Goal: Information Seeking & Learning: Learn about a topic

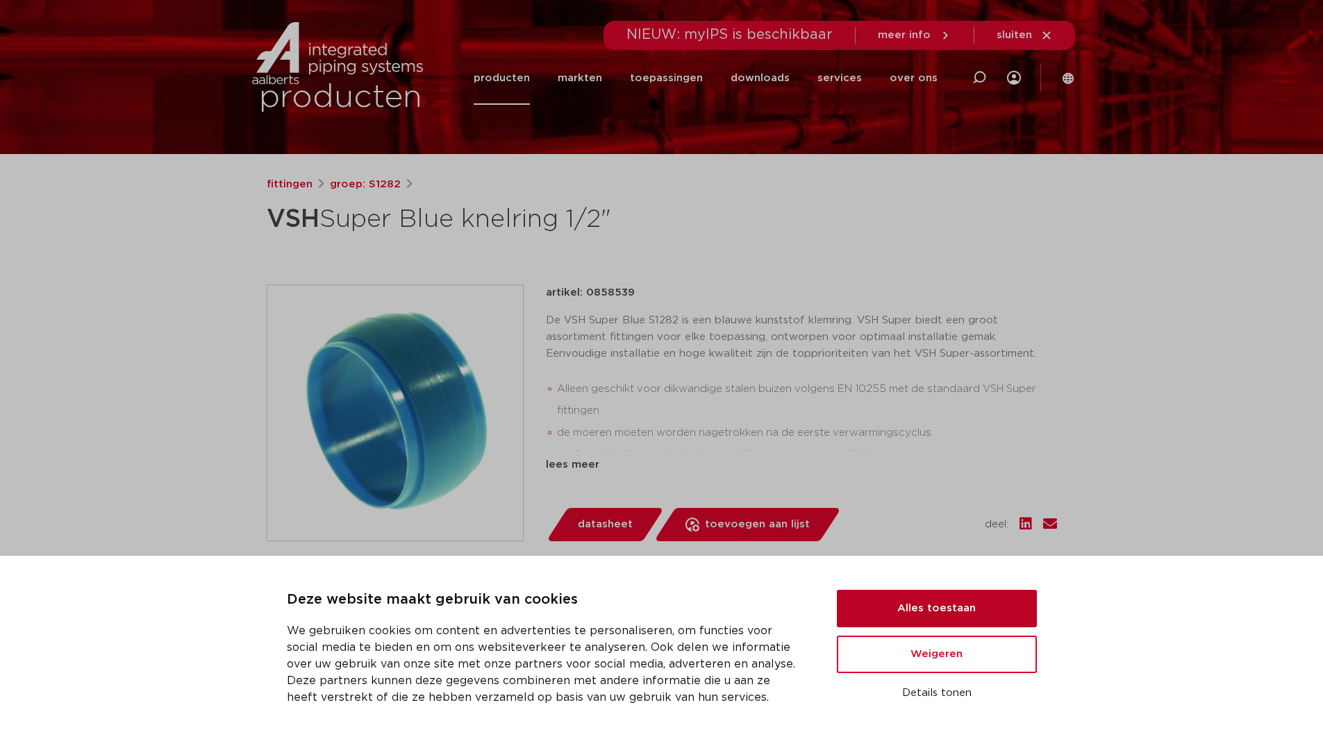
click at [972, 610] on button "Alles toestaan" at bounding box center [937, 608] width 200 height 37
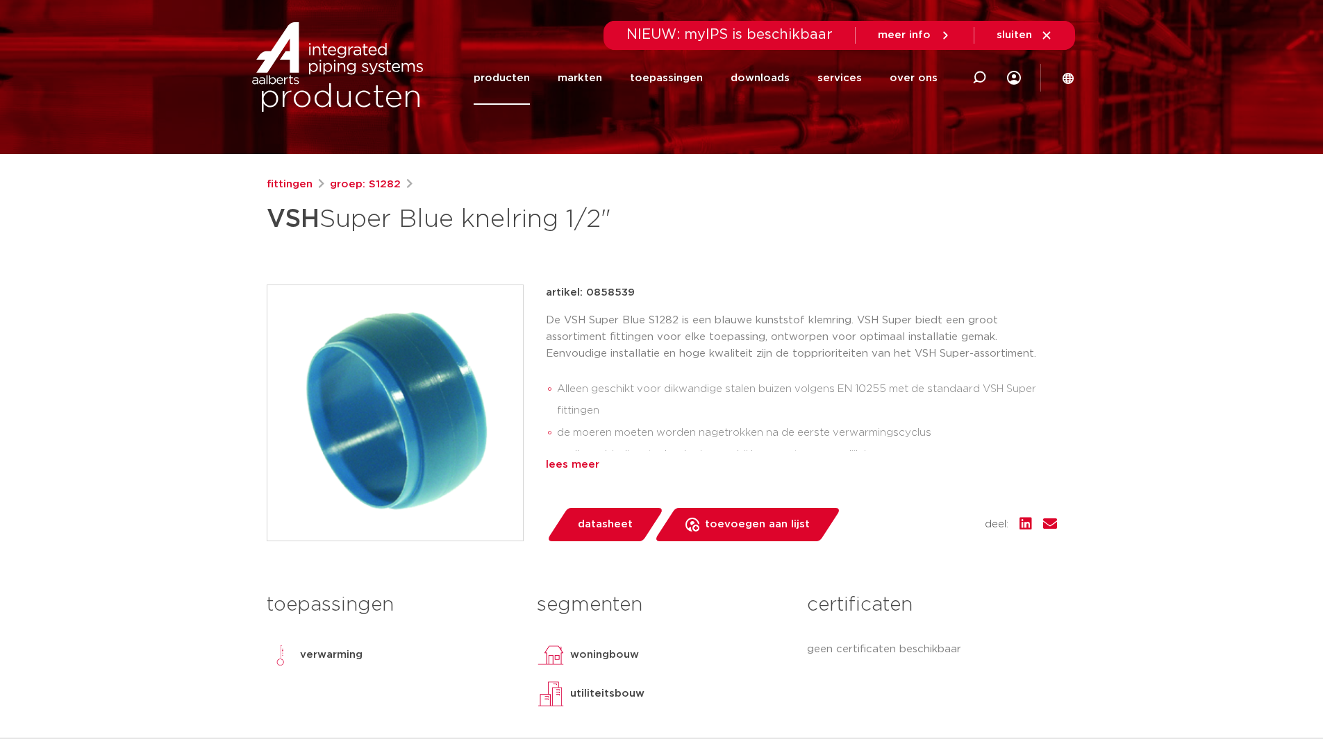
click at [571, 465] on div "lees meer" at bounding box center [801, 465] width 511 height 17
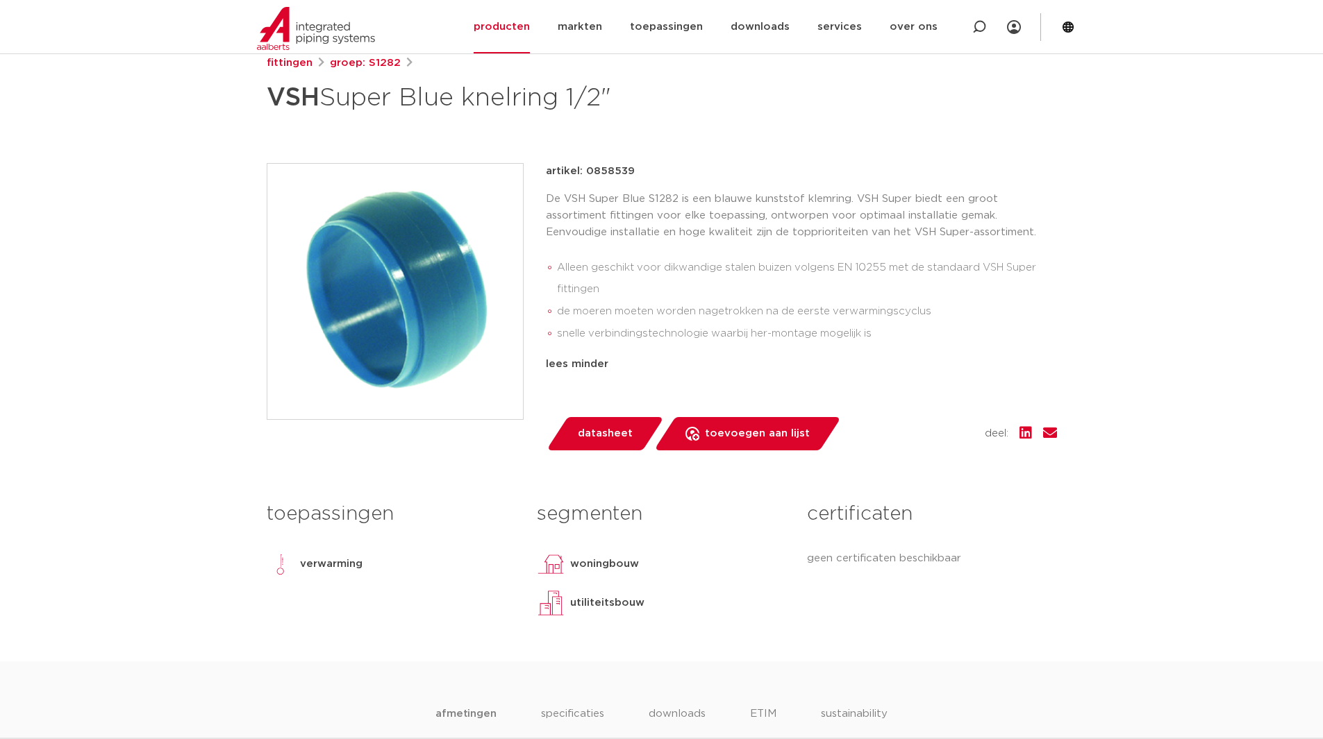
scroll to position [208, 0]
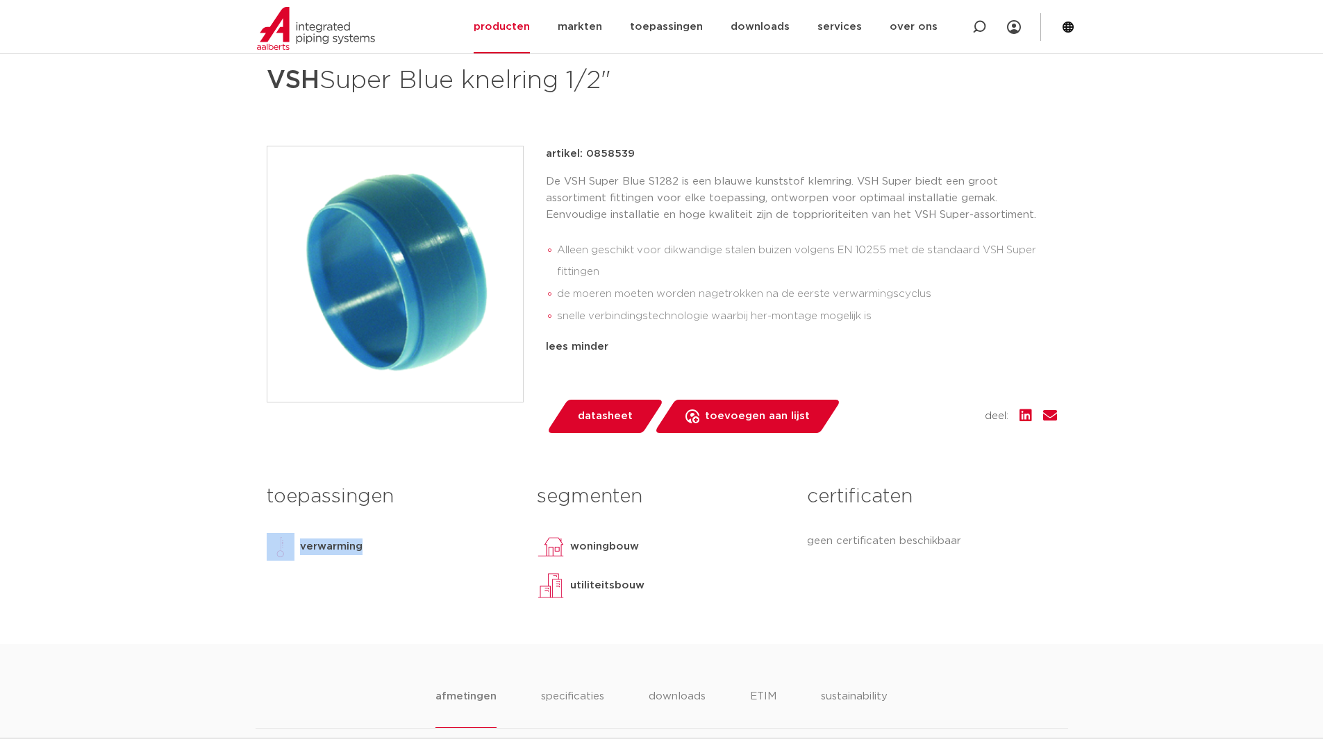
drag, startPoint x: 376, startPoint y: 540, endPoint x: 285, endPoint y: 552, distance: 91.7
click at [285, 552] on div "verwarming" at bounding box center [391, 547] width 249 height 28
click at [285, 551] on img at bounding box center [281, 547] width 28 height 28
click at [585, 424] on span "datasheet" at bounding box center [605, 416] width 55 height 22
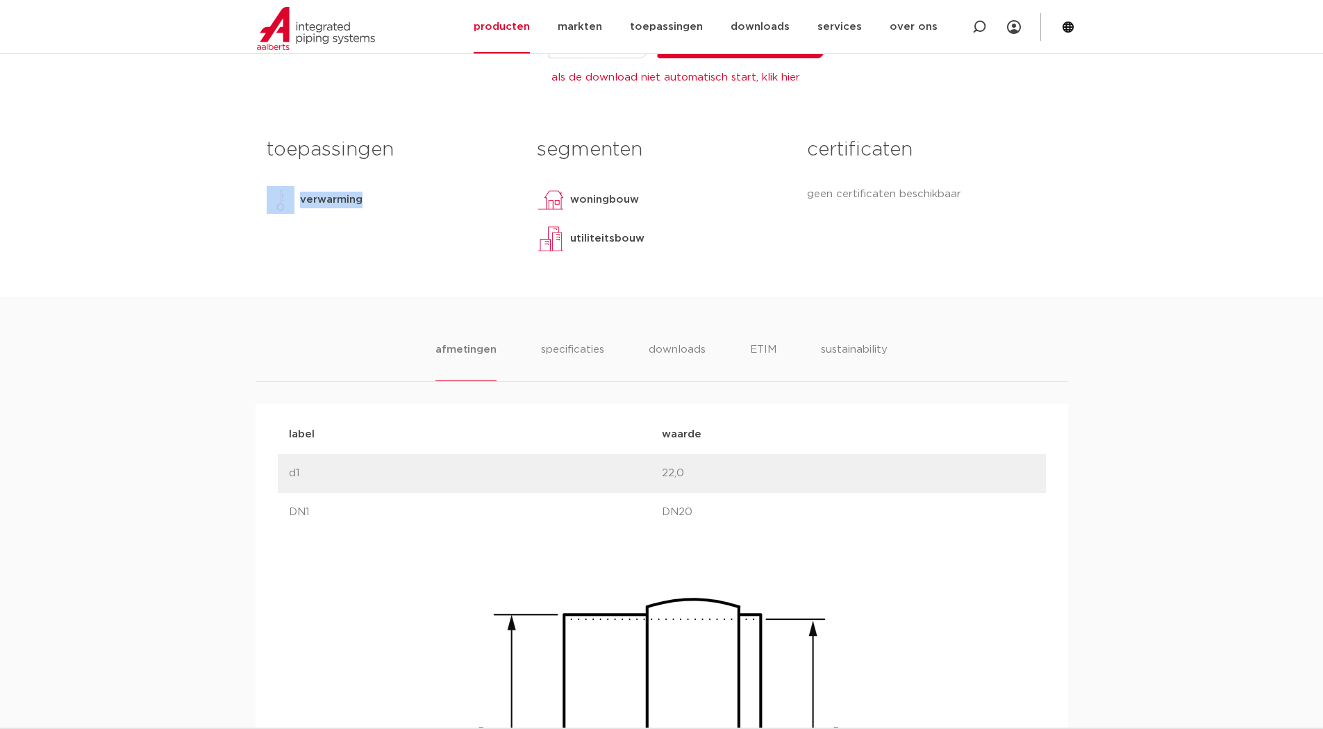
scroll to position [583, 0]
click at [573, 356] on li "specificaties" at bounding box center [572, 363] width 67 height 40
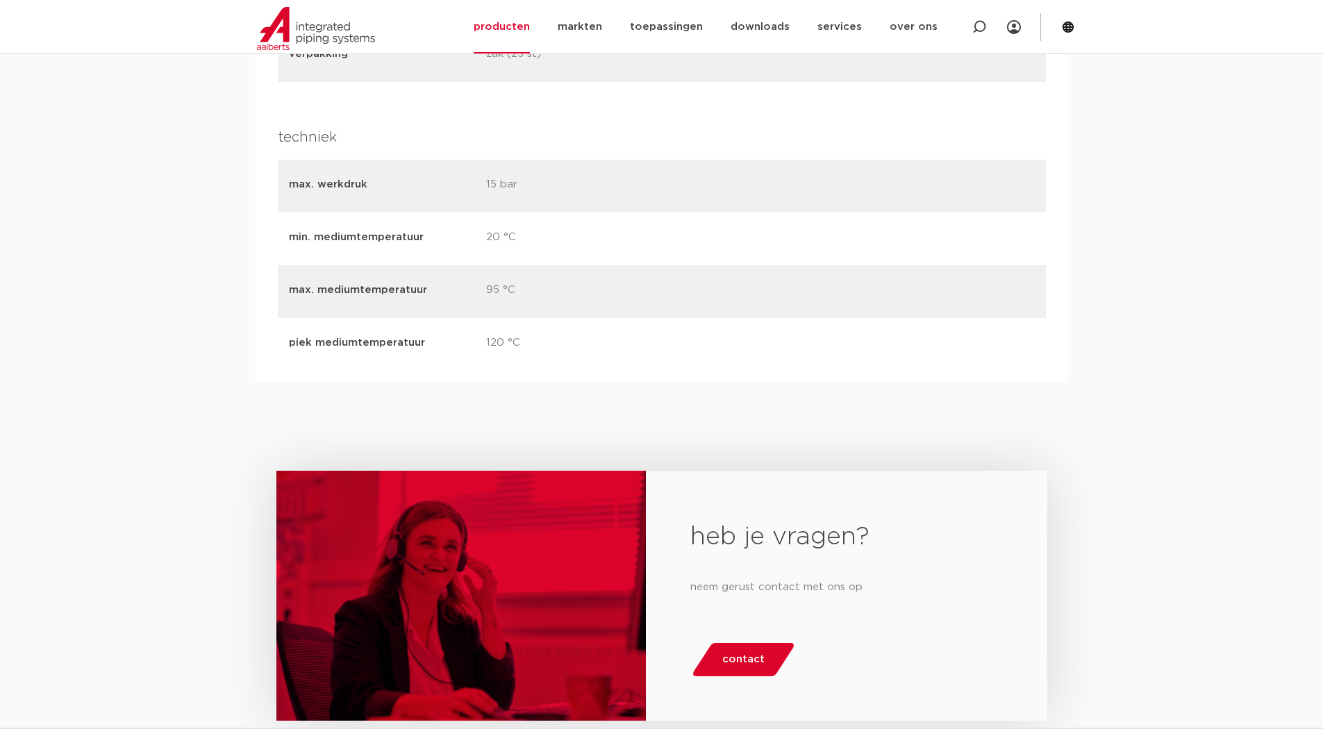
scroll to position [2111, 0]
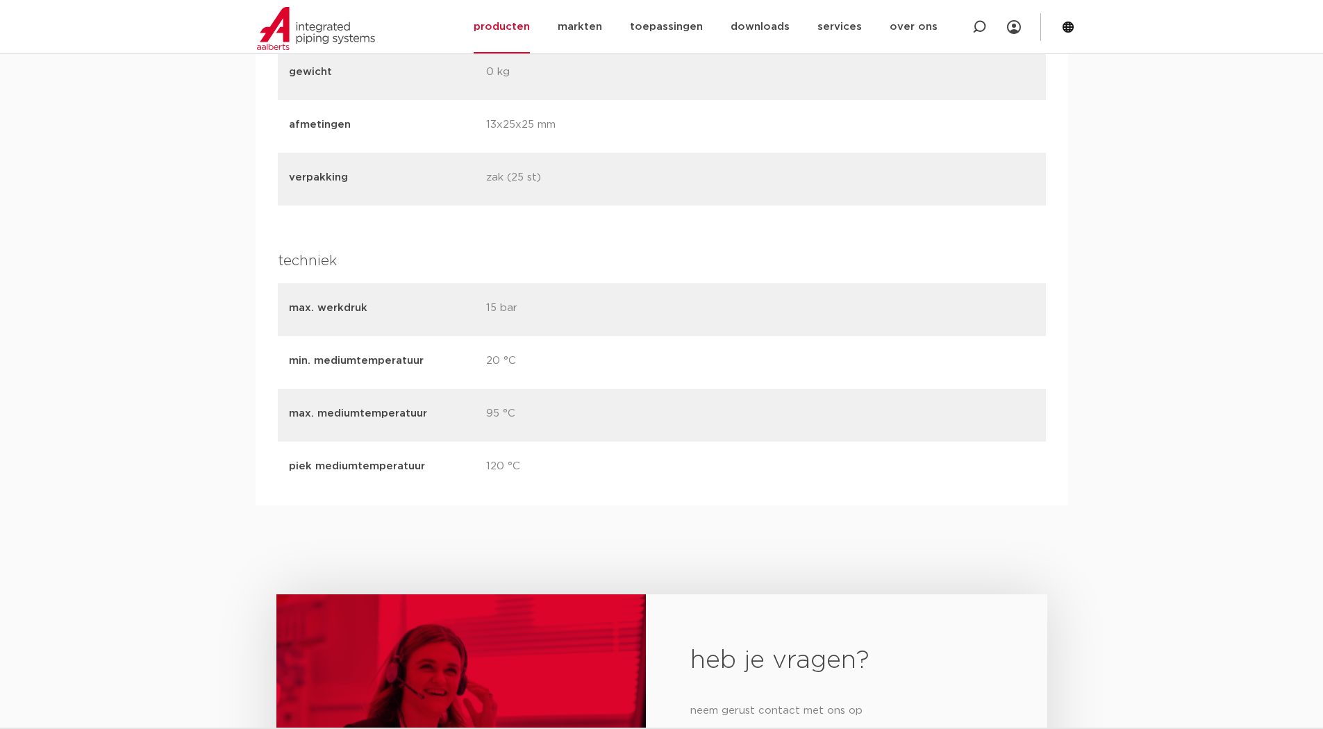
drag, startPoint x: 607, startPoint y: 475, endPoint x: 364, endPoint y: 292, distance: 303.4
click at [364, 292] on div "max. werkdruk 15 bar min. mediumtemperatuur 20 °C max. mediumtemperatuur 95 °C" at bounding box center [662, 388] width 768 height 211
click at [478, 337] on div "min. mediumtemperatuur 20 °C" at bounding box center [662, 362] width 768 height 53
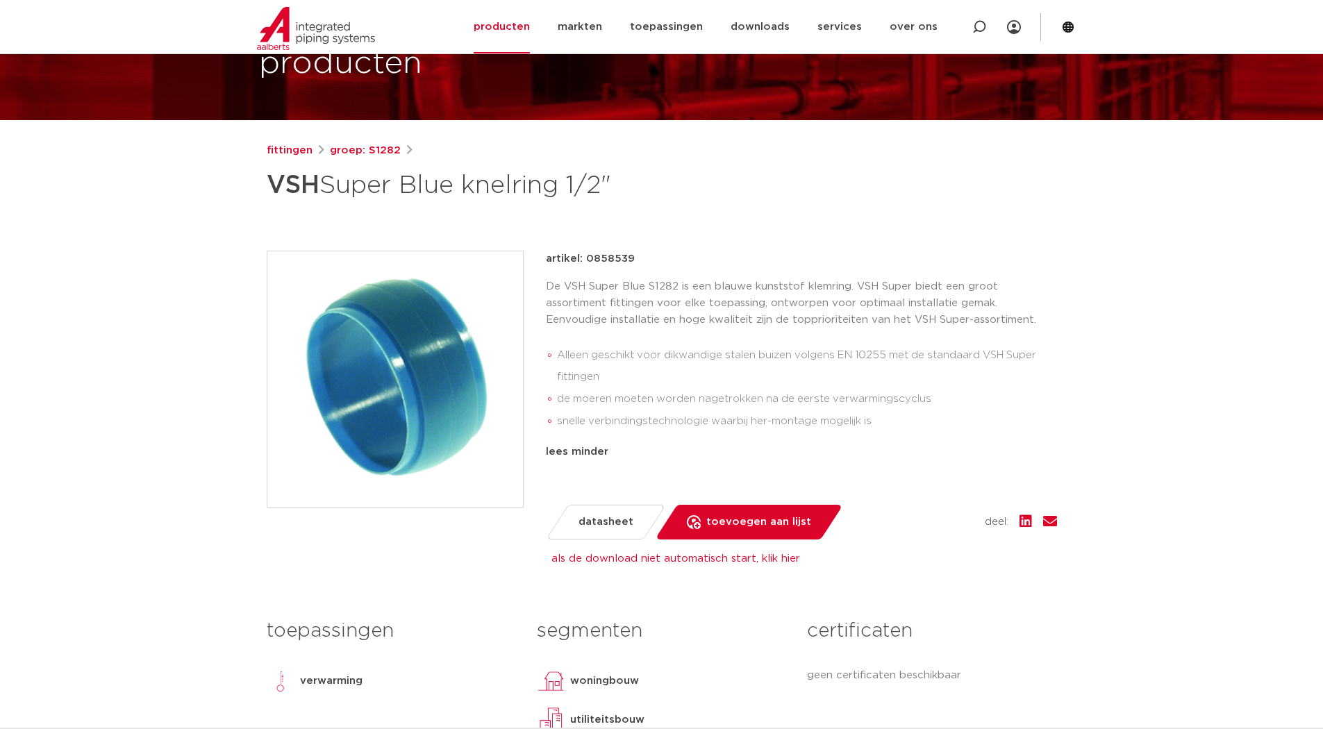
scroll to position [97, 0]
